Goal: Task Accomplishment & Management: Use online tool/utility

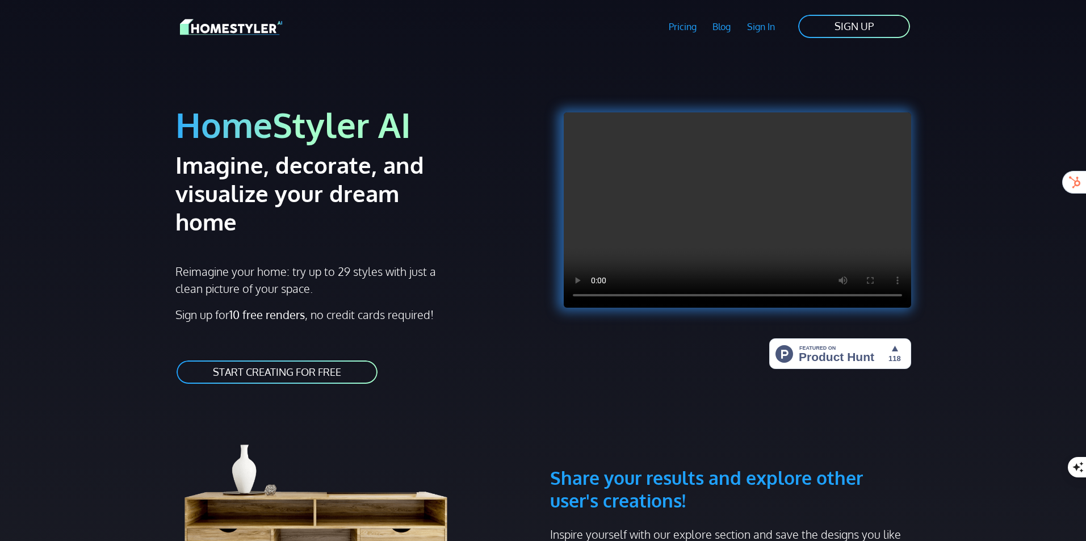
click at [265, 359] on link "START CREATING FOR FREE" at bounding box center [276, 372] width 203 height 26
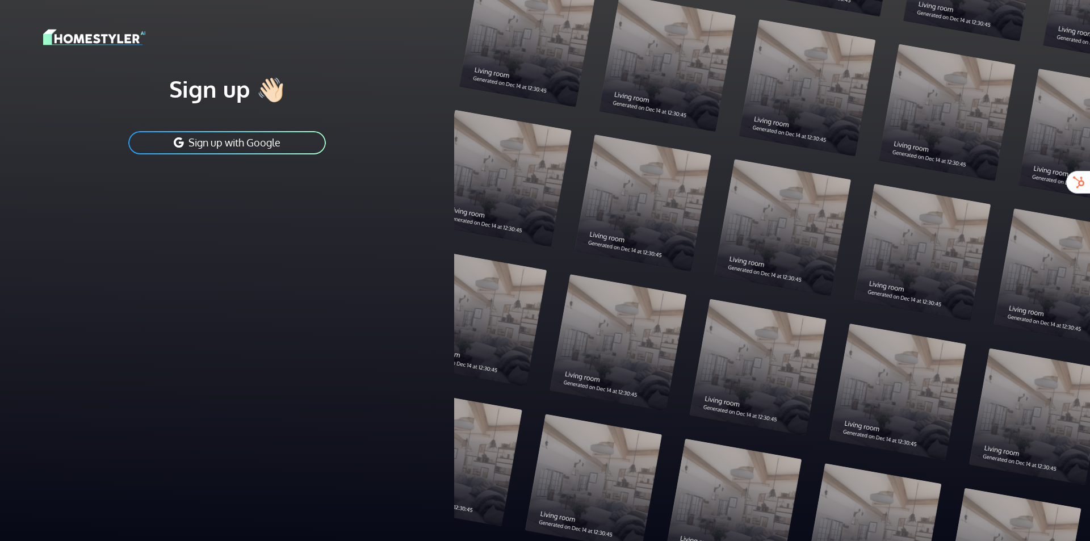
click at [221, 143] on button "Sign up with Google" at bounding box center [227, 143] width 200 height 26
